Goal: Task Accomplishment & Management: Complete application form

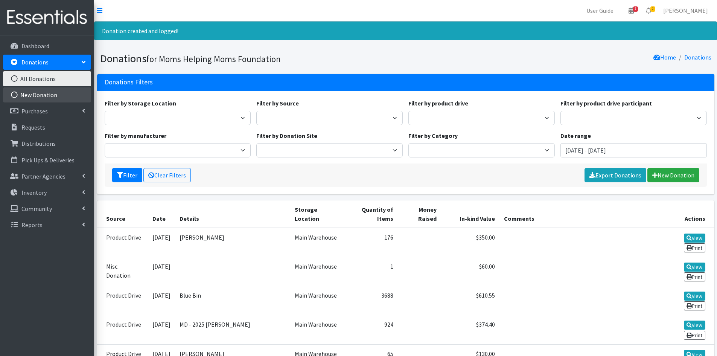
click at [40, 93] on link "New Donation" at bounding box center [47, 94] width 88 height 15
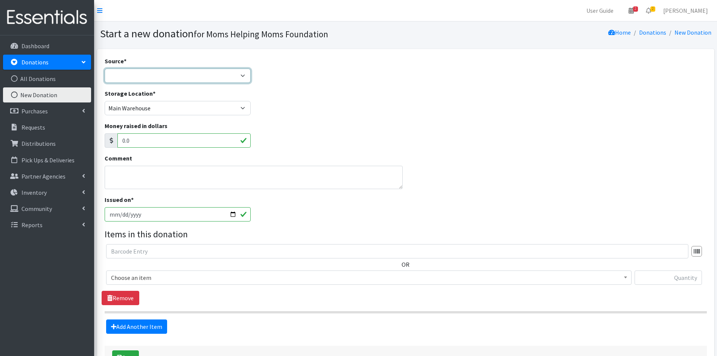
click at [246, 76] on select "Product Drive Manufacturer Donation Site Misc. Donation" at bounding box center [178, 76] width 146 height 14
select select "Misc. Donation"
click at [105, 69] on select "Product Drive Manufacturer Donation Site Misc. Donation" at bounding box center [178, 76] width 146 height 14
click at [635, 278] on div "Choose an item Activity Mat Baby Carriers Bath Tubs Bed Pads Bibs Birthday Box …" at bounding box center [405, 280] width 599 height 20
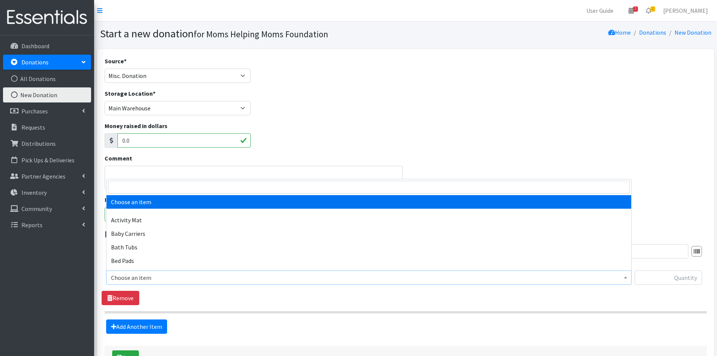
click at [622, 278] on span "Choose an item" at bounding box center [369, 277] width 516 height 11
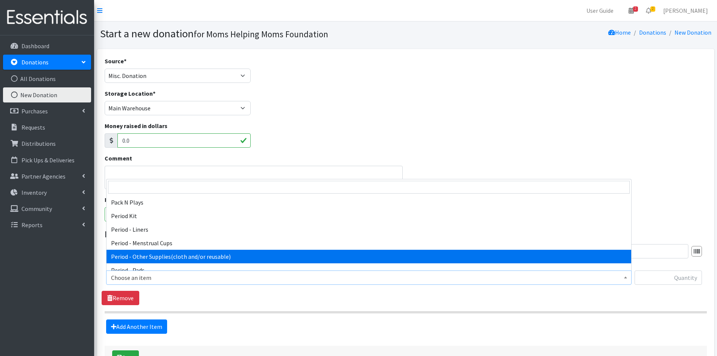
scroll to position [1130, 0]
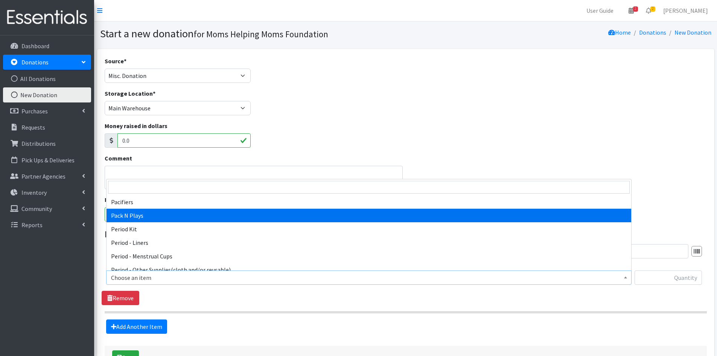
select select "1982"
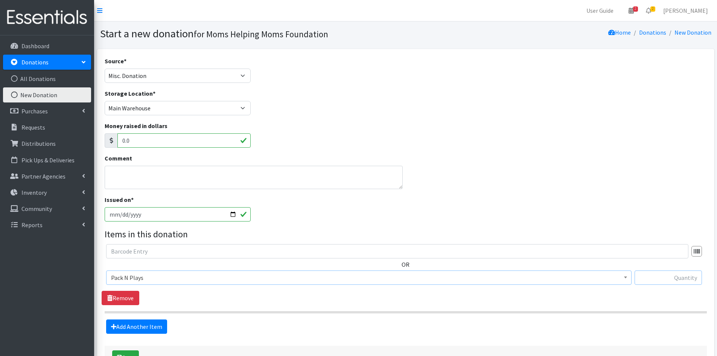
click at [657, 276] on input "text" at bounding box center [668, 277] width 67 height 14
type input "1"
click at [646, 299] on div "OR Choose an item Activity Mat Baby Carriers Bath Tubs Bed Pads Bibs Birthday B…" at bounding box center [406, 274] width 608 height 61
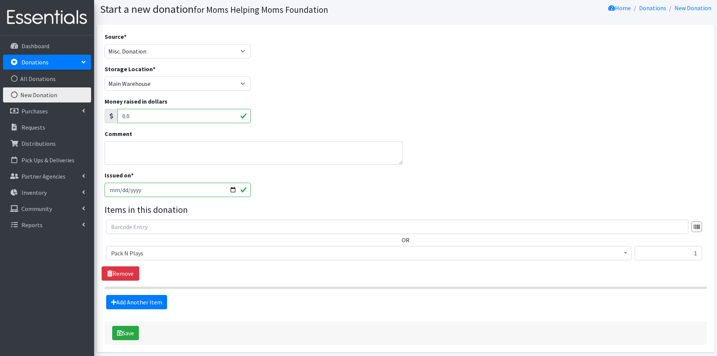
scroll to position [55, 0]
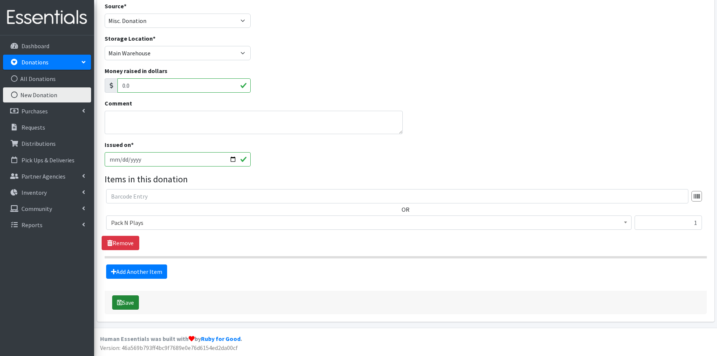
click at [126, 300] on button "Save" at bounding box center [125, 302] width 27 height 14
